Goal: Information Seeking & Learning: Check status

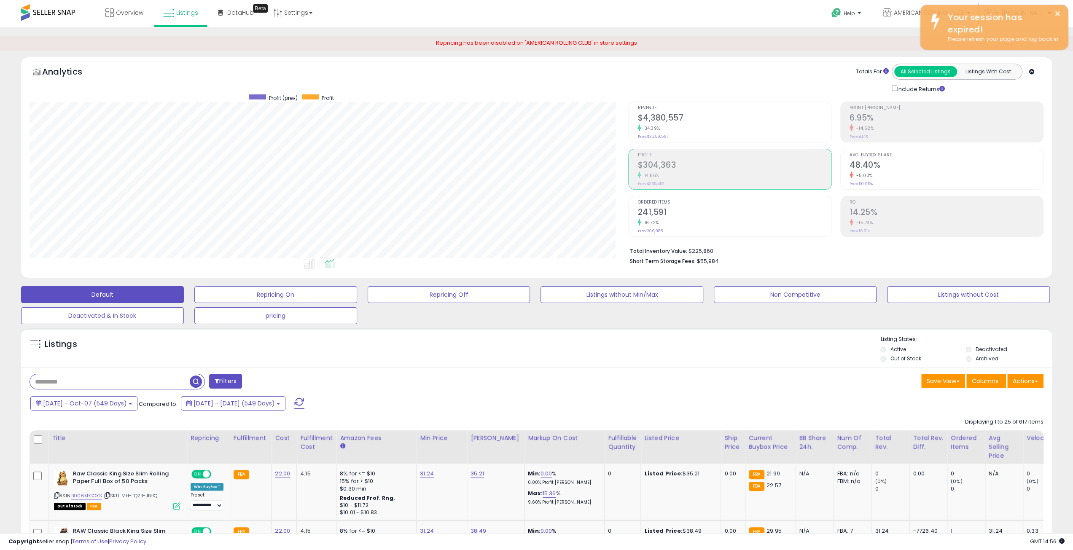
scroll to position [173, 598]
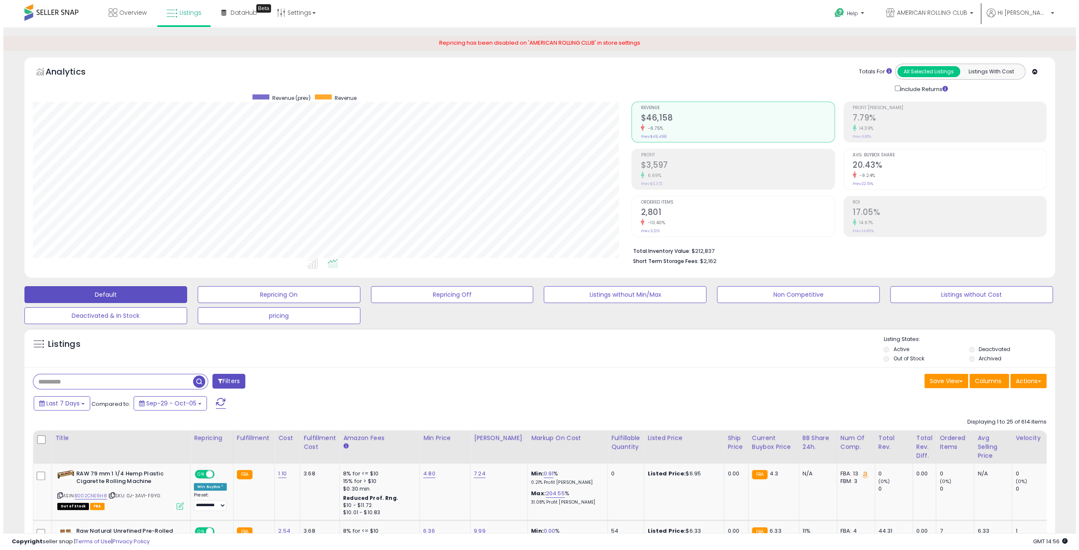
scroll to position [173, 598]
click at [684, 172] on div "6.69%" at bounding box center [733, 176] width 193 height 8
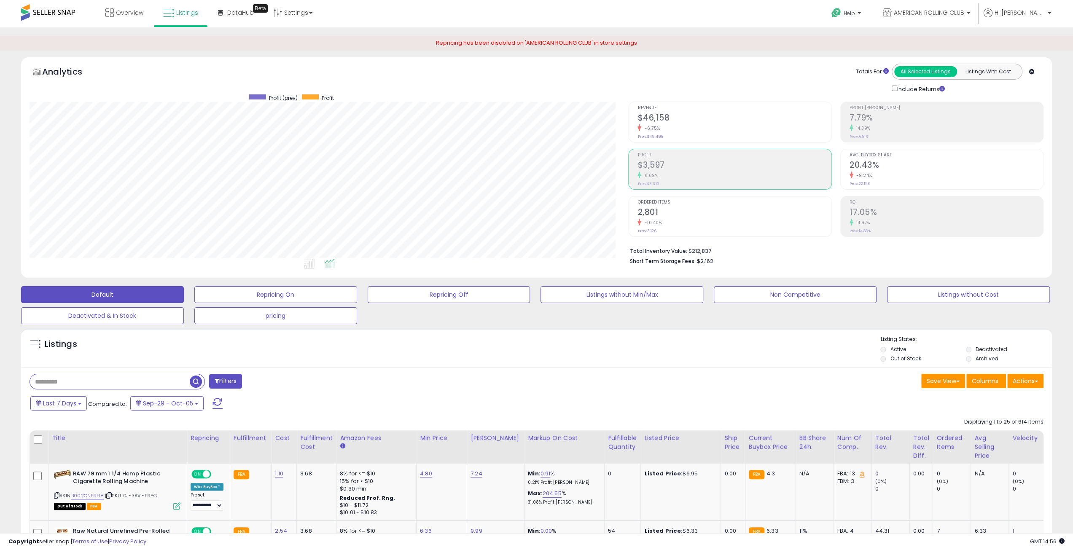
scroll to position [421260, 420834]
drag, startPoint x: 711, startPoint y: 262, endPoint x: 630, endPoint y: 248, distance: 82.9
click at [630, 248] on ul "Total Inventory Value: $212,837 Short Term Storage Fees: $2,162" at bounding box center [833, 255] width 408 height 20
